Goal: Task Accomplishment & Management: Use online tool/utility

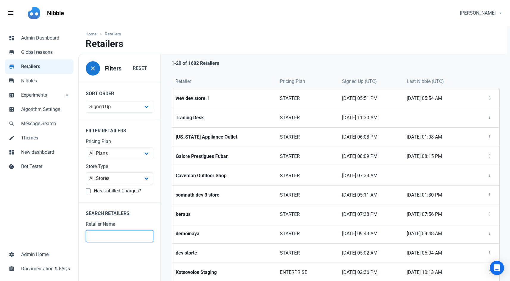
click at [117, 235] on input "text" at bounding box center [120, 236] width 68 height 12
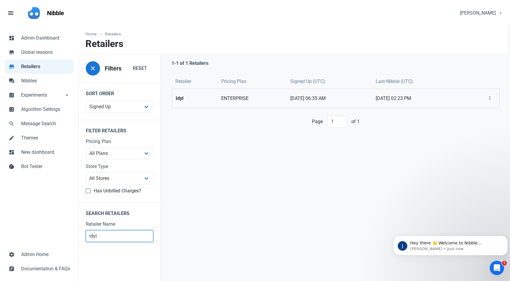
type input "idyl"
click at [187, 96] on strong "Idyl" at bounding box center [195, 98] width 38 height 7
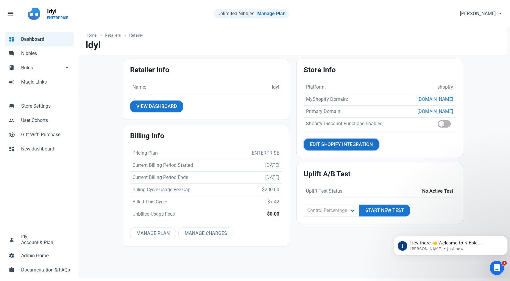
click at [333, 141] on span "Edit Shopify Integration" at bounding box center [341, 144] width 63 height 7
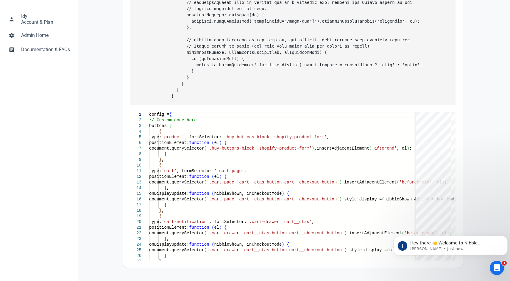
scroll to position [227, 0]
click at [505, 237] on icon "Dismiss notification" at bounding box center [505, 237] width 3 height 3
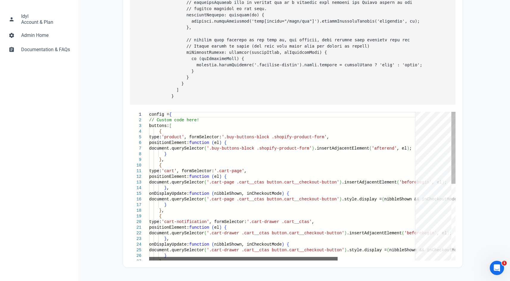
click at [322, 258] on div at bounding box center [243, 259] width 188 height 4
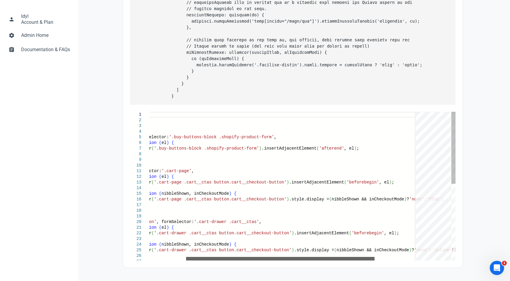
click at [290, 258] on div at bounding box center [280, 259] width 188 height 4
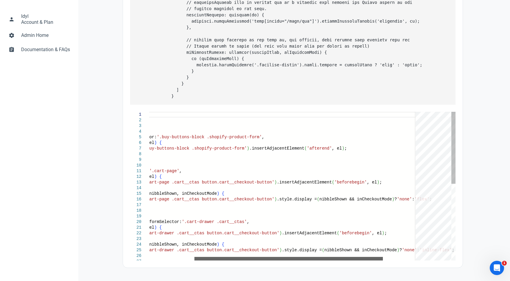
click at [269, 258] on div at bounding box center [288, 259] width 188 height 4
click at [249, 150] on div "} } , { type: 'cart' , formSelector: '.cart-page' , positionElement: function (…" at bounding box center [275, 265] width 382 height 307
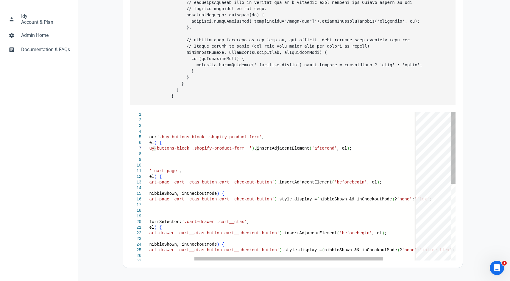
paste textarea "product-form-buttons"
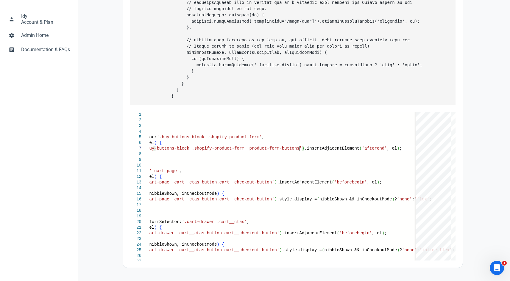
type textarea "config = { // Custom code here! buttons: [ { type: 'product', formSelector: '.b…"
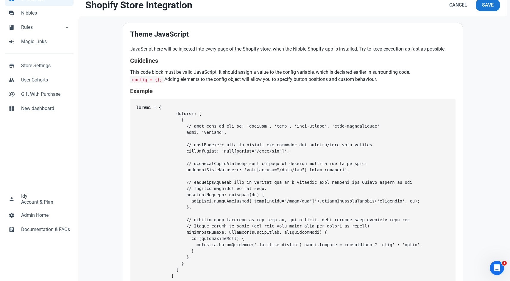
scroll to position [0, 0]
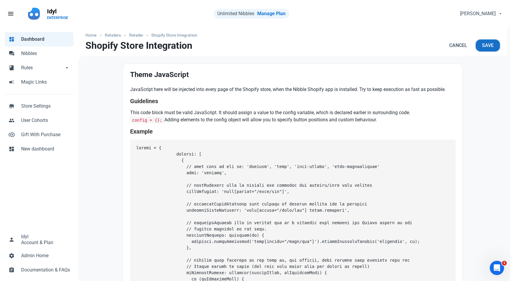
click at [481, 48] on button "Save" at bounding box center [488, 46] width 24 height 12
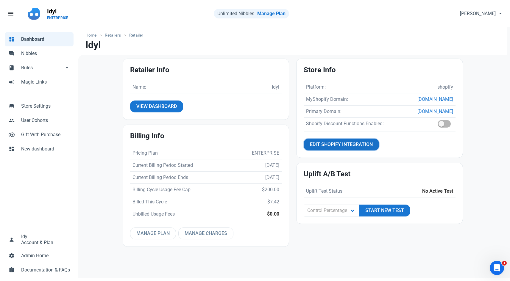
click at [332, 144] on span "Edit Shopify Integration" at bounding box center [341, 144] width 63 height 7
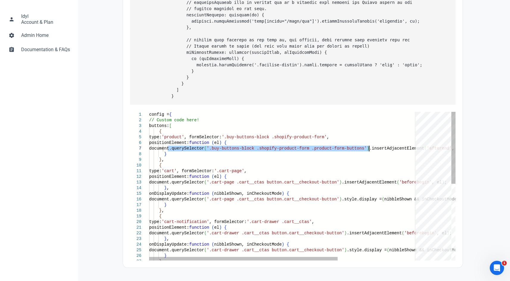
drag, startPoint x: 167, startPoint y: 149, endPoint x: 369, endPoint y: 147, distance: 201.3
click at [369, 147] on div "} } , { type: 'cart' , formSelector: '.cart-page' , positionElement: function (…" at bounding box center [340, 265] width 382 height 307
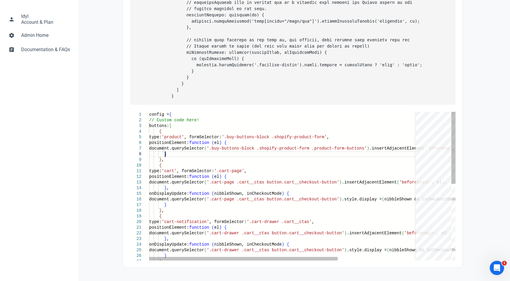
click at [351, 152] on div "} } , { type: 'cart' , formSelector: '.cart-page' , positionElement: function (…" at bounding box center [340, 265] width 382 height 307
click at [383, 149] on div "} } , { type: 'cart' , formSelector: '.cart-page' , positionElement: function (…" at bounding box center [340, 265] width 382 height 307
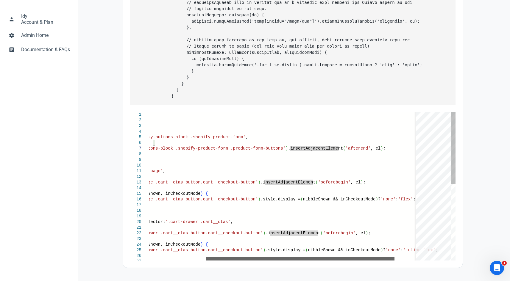
click at [391, 258] on div at bounding box center [300, 259] width 188 height 4
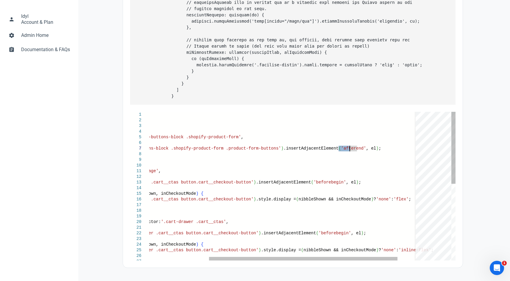
drag, startPoint x: 338, startPoint y: 147, endPoint x: 350, endPoint y: 146, distance: 11.7
click at [350, 146] on div "} } , { type: 'cart' , formSelector: '.cart-page' , positionElement: function (…" at bounding box center [254, 265] width 382 height 307
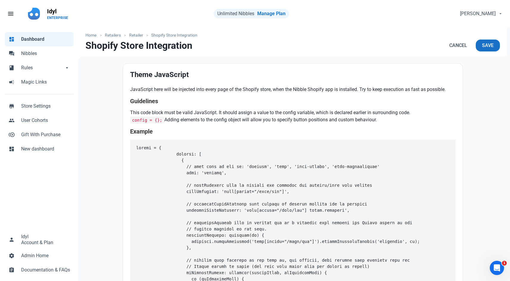
type textarea "config = { // Custom code here! buttons: [ { type: 'product', formSelector: '.b…"
click at [490, 45] on span "Save" at bounding box center [488, 45] width 12 height 7
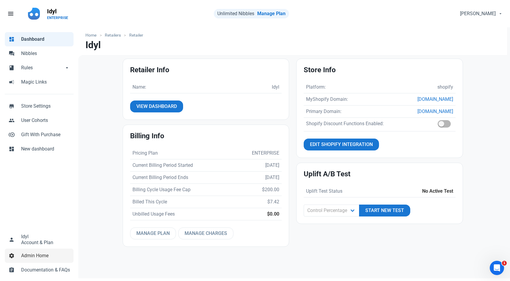
click at [41, 253] on span "Admin Home" at bounding box center [45, 255] width 49 height 7
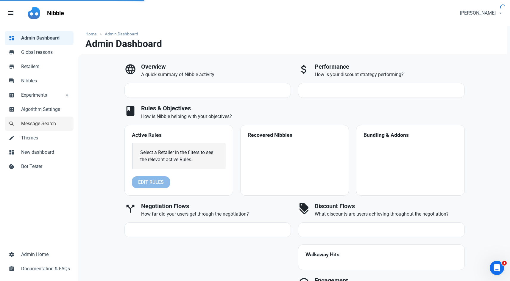
click at [15, 130] on link "search Message Search" at bounding box center [39, 124] width 69 height 14
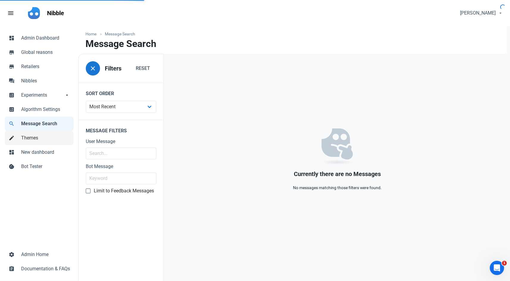
click at [17, 135] on link "mode_edit Themes" at bounding box center [39, 138] width 69 height 14
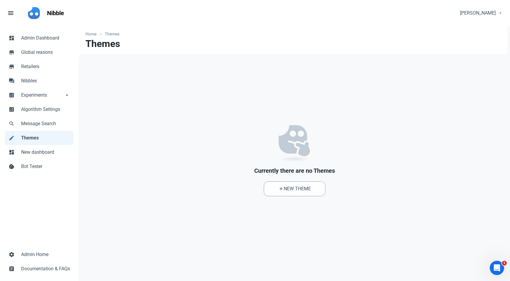
click at [34, 140] on span "Themes" at bounding box center [45, 138] width 49 height 7
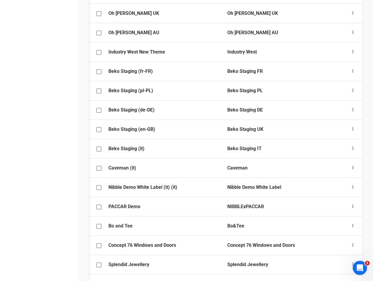
scroll to position [893, 0]
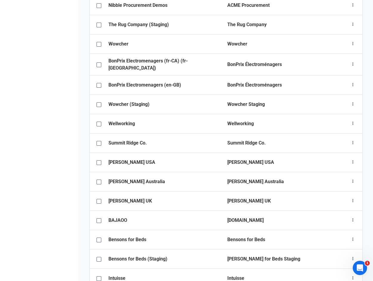
scroll to position [1981, 0]
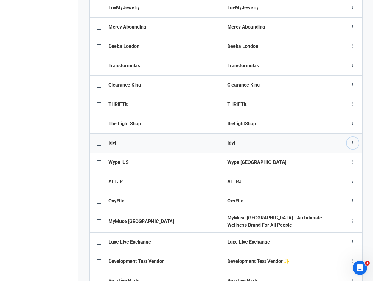
click at [354, 140] on icon "button" at bounding box center [352, 142] width 5 height 7
click at [340, 173] on link "Theme configurator" at bounding box center [331, 177] width 56 height 10
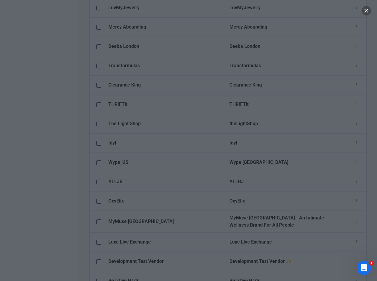
click at [367, 11] on button "button" at bounding box center [367, 11] width 10 height 10
